Goal: Task Accomplishment & Management: Complete application form

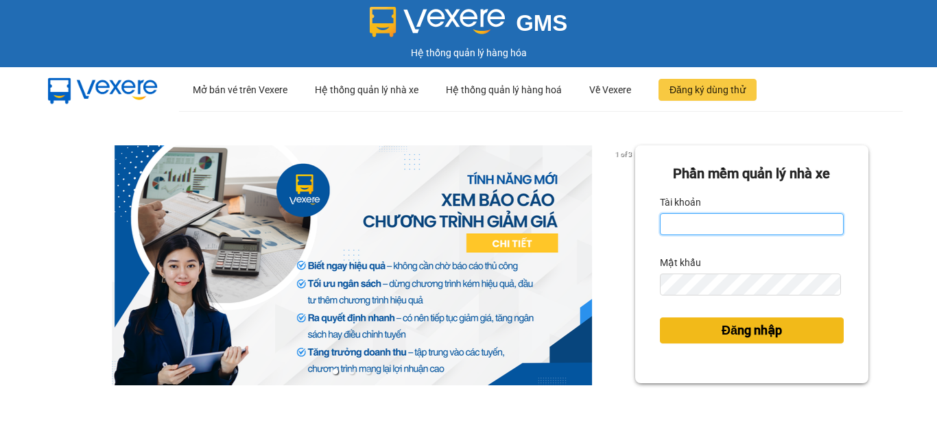
type input "vpbt1.mocthao"
click at [734, 332] on span "Đăng nhập" at bounding box center [752, 330] width 60 height 19
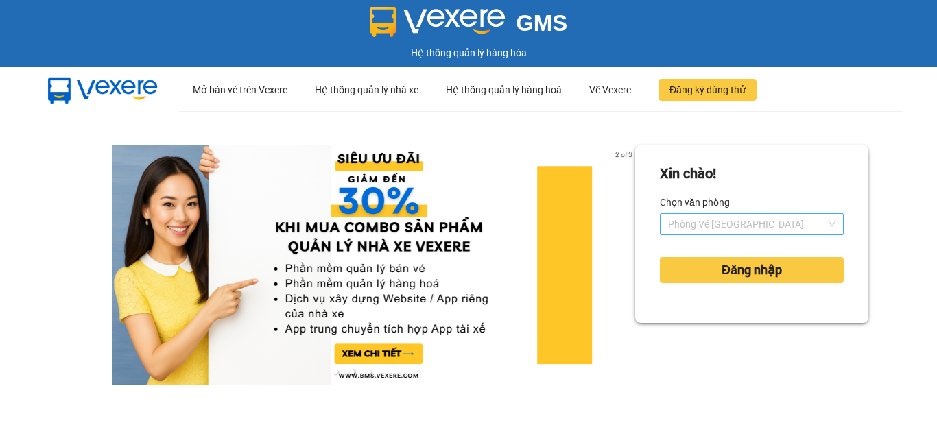
click at [730, 229] on span "Phòng Vé [GEOGRAPHIC_DATA]" at bounding box center [751, 224] width 167 height 21
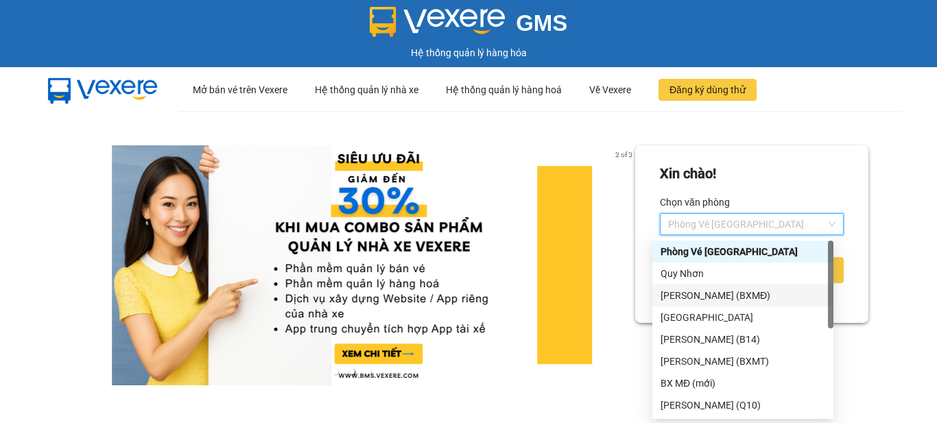
click at [705, 295] on div "[PERSON_NAME] (BXMĐ)" at bounding box center [743, 295] width 165 height 15
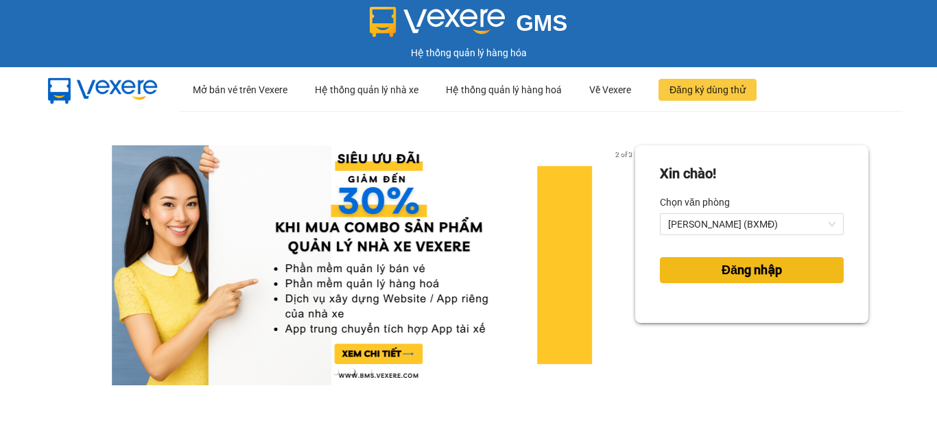
click at [737, 272] on span "Đăng nhập" at bounding box center [752, 270] width 60 height 19
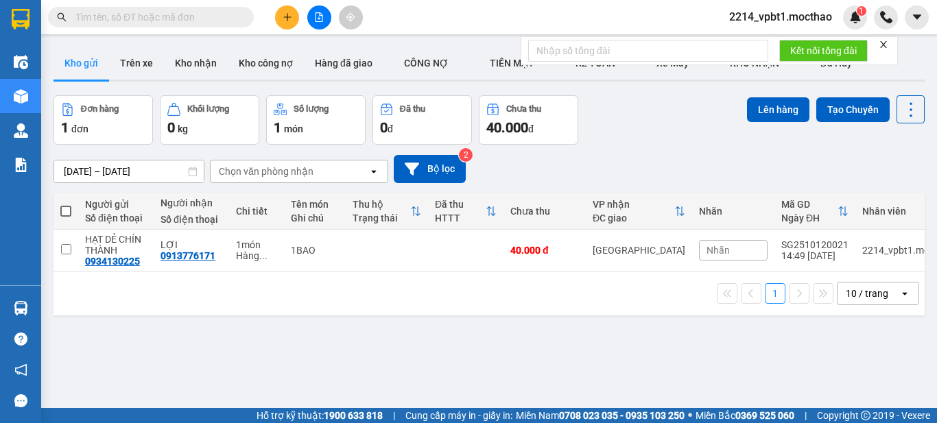
click at [287, 18] on icon "plus" at bounding box center [287, 17] width 1 height 8
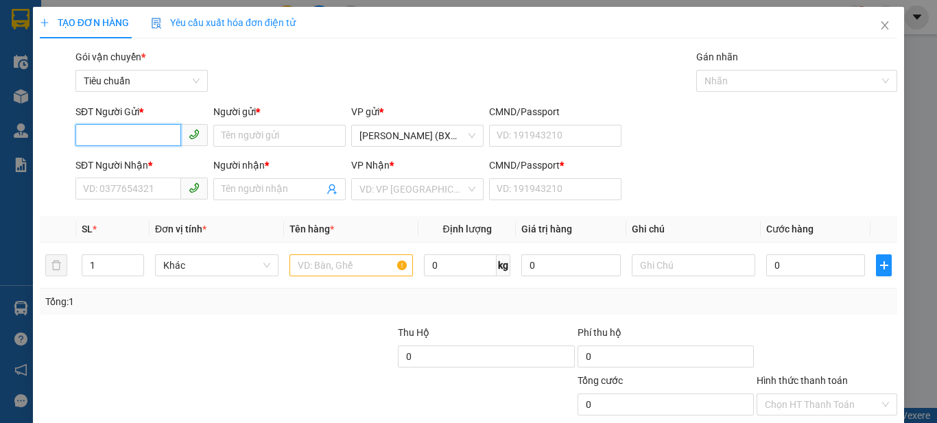
click at [141, 130] on input "SĐT Người Gửi *" at bounding box center [128, 135] width 106 height 22
type input "0977932278"
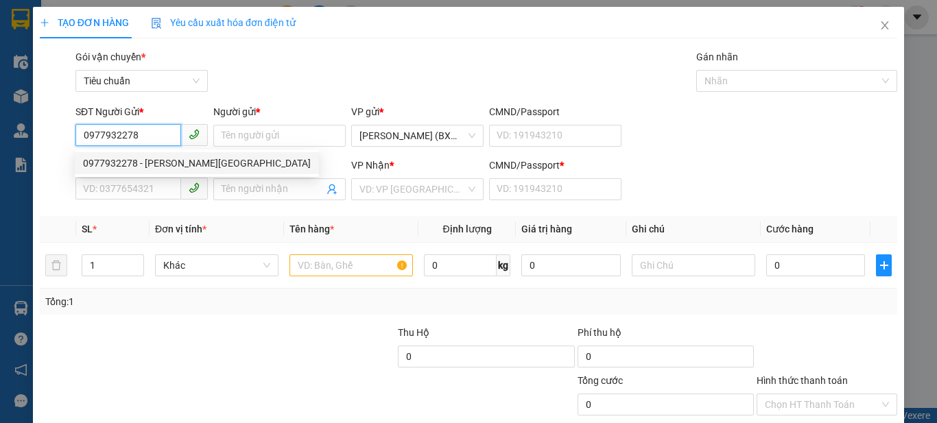
click at [169, 167] on div "0977932278 - LAN ANH" at bounding box center [197, 163] width 228 height 15
type input "LAN ANH"
type input "0906401615"
type input "THẮM"
type input "1"
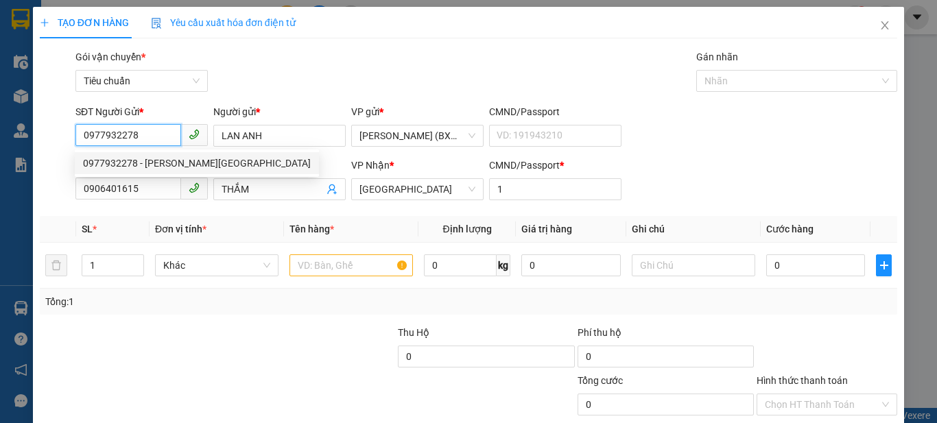
type input "40.000"
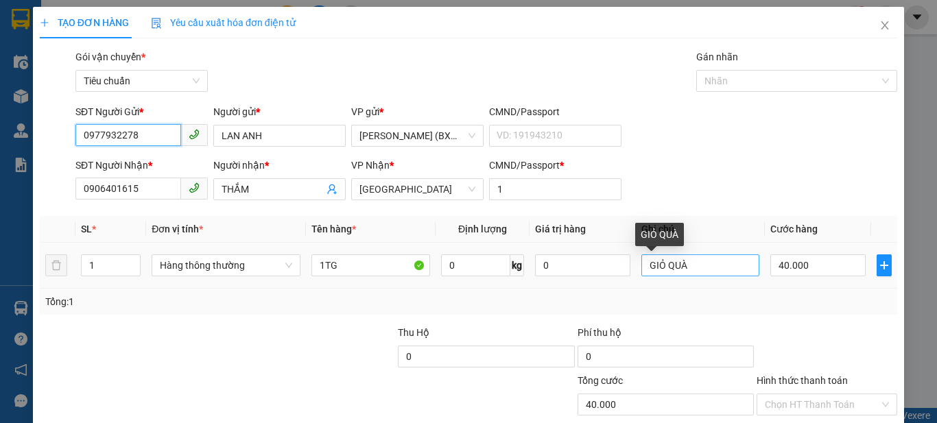
type input "0977932278"
click at [692, 265] on input "GIỎ QUÀ" at bounding box center [700, 266] width 119 height 22
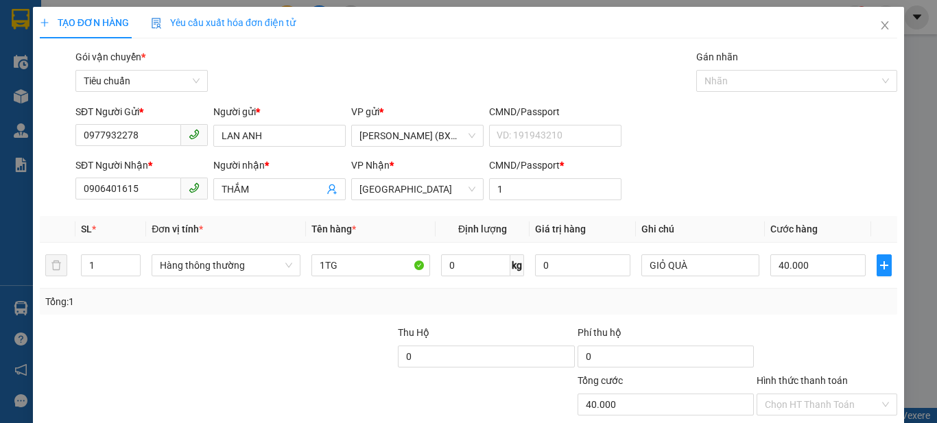
click at [747, 170] on div "SĐT Người Nhận * 0906401615 Người nhận * THẮM VP Nhận * Tuy Hòa CMND/Passport *…" at bounding box center [486, 182] width 827 height 48
click at [825, 267] on input "40.000" at bounding box center [817, 266] width 95 height 22
type input "5"
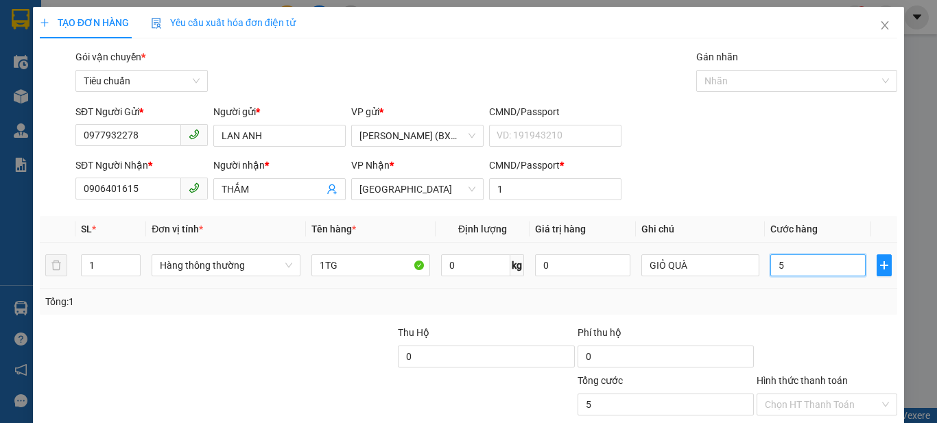
type input "50"
type input "50.000"
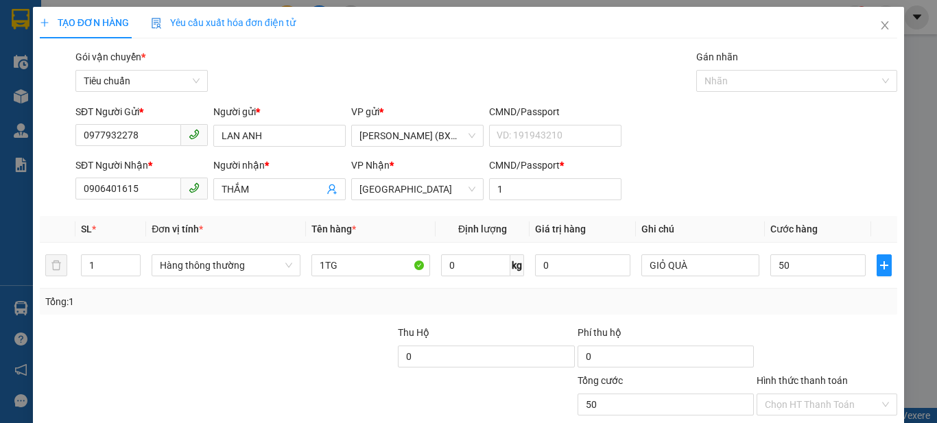
type input "50.000"
click at [840, 326] on div at bounding box center [826, 349] width 143 height 48
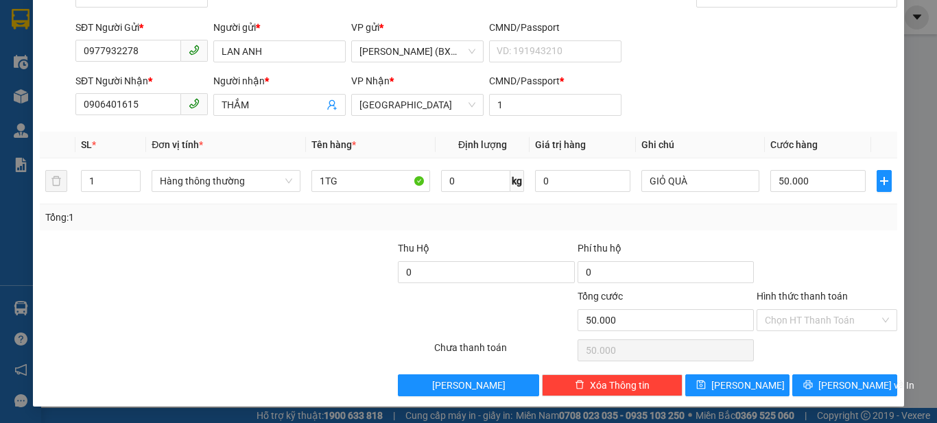
click at [839, 307] on div "Hình thức thanh toán" at bounding box center [827, 299] width 141 height 21
click at [839, 386] on span "Lưu và In" at bounding box center [866, 385] width 96 height 15
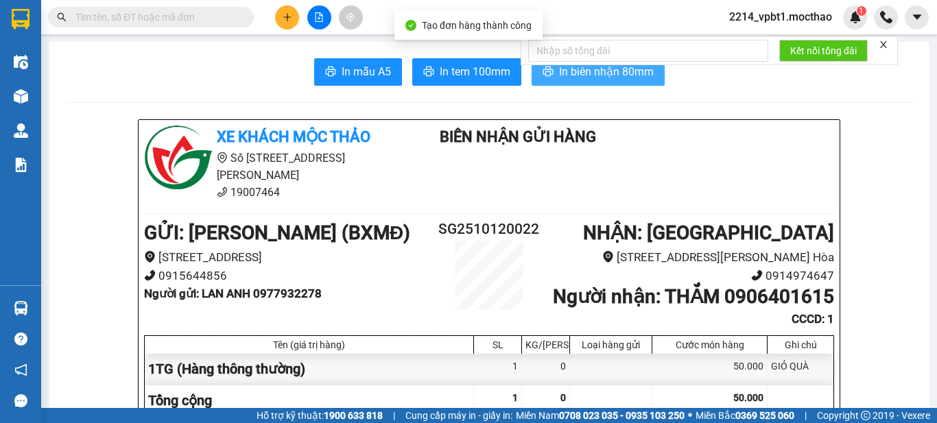
click at [612, 74] on span "In biên nhận 80mm" at bounding box center [606, 71] width 95 height 17
